Goal: Transaction & Acquisition: Obtain resource

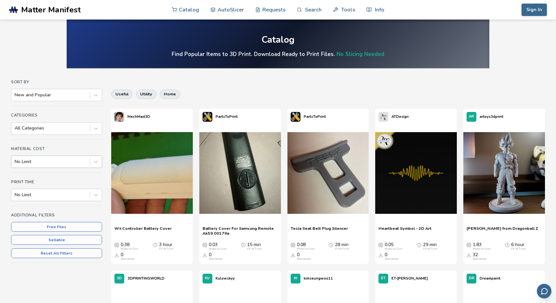
click at [64, 162] on div at bounding box center [51, 161] width 72 height 7
click at [59, 196] on div at bounding box center [51, 195] width 72 height 7
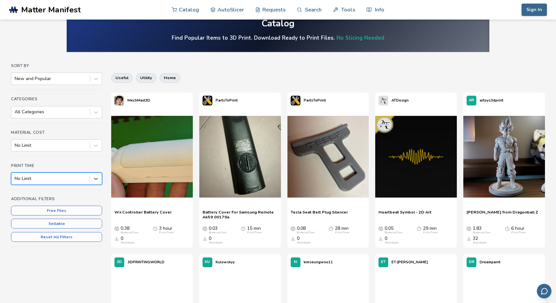
scroll to position [19, 0]
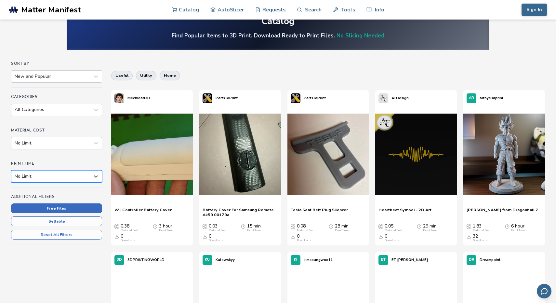
click at [83, 203] on button "Free Files" at bounding box center [56, 208] width 91 height 10
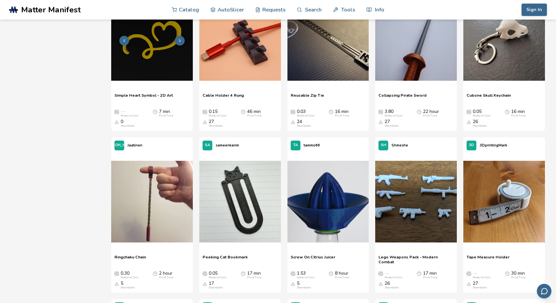
scroll to position [2400, 0]
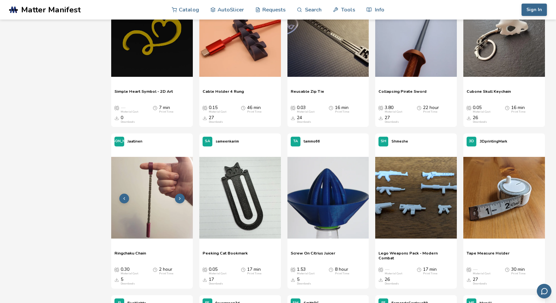
click at [169, 204] on img at bounding box center [152, 198] width 82 height 82
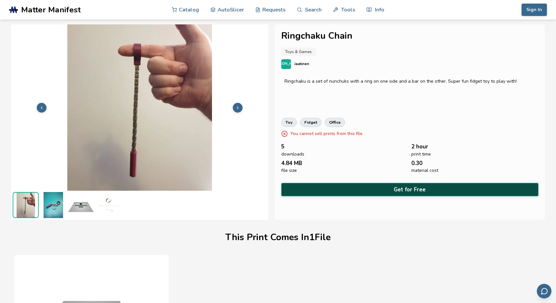
click at [408, 183] on button "Get for Free" at bounding box center [409, 189] width 257 height 13
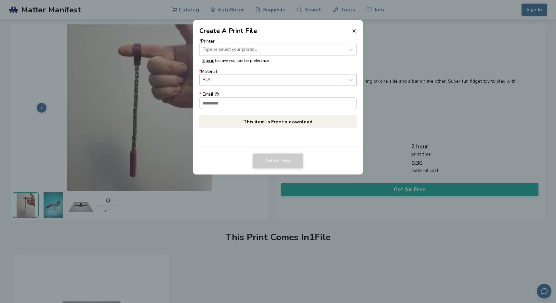
click at [303, 77] on div at bounding box center [272, 80] width 139 height 6
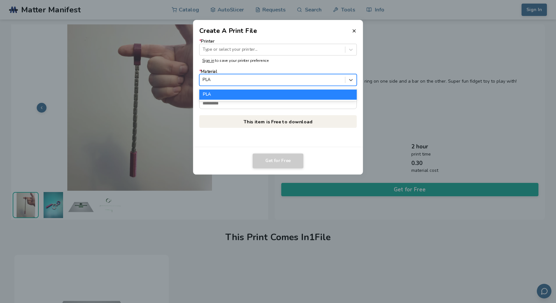
click at [284, 90] on div "PLA" at bounding box center [278, 94] width 158 height 10
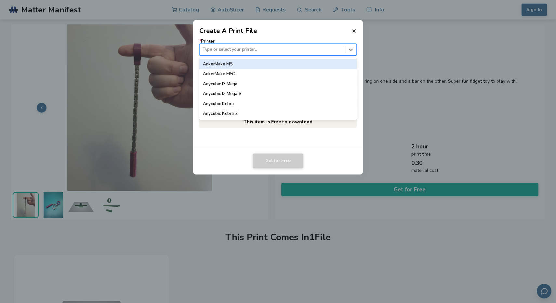
click at [259, 44] on div "Type or select your printer..." at bounding box center [278, 50] width 158 height 12
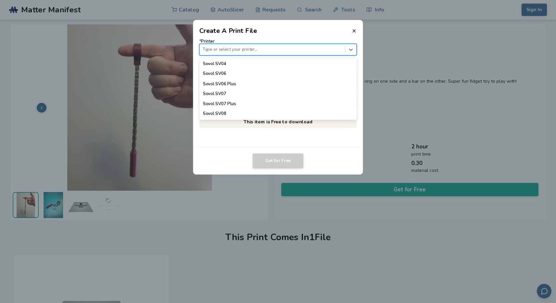
scroll to position [604, 0]
